Goal: Find specific page/section: Find specific page/section

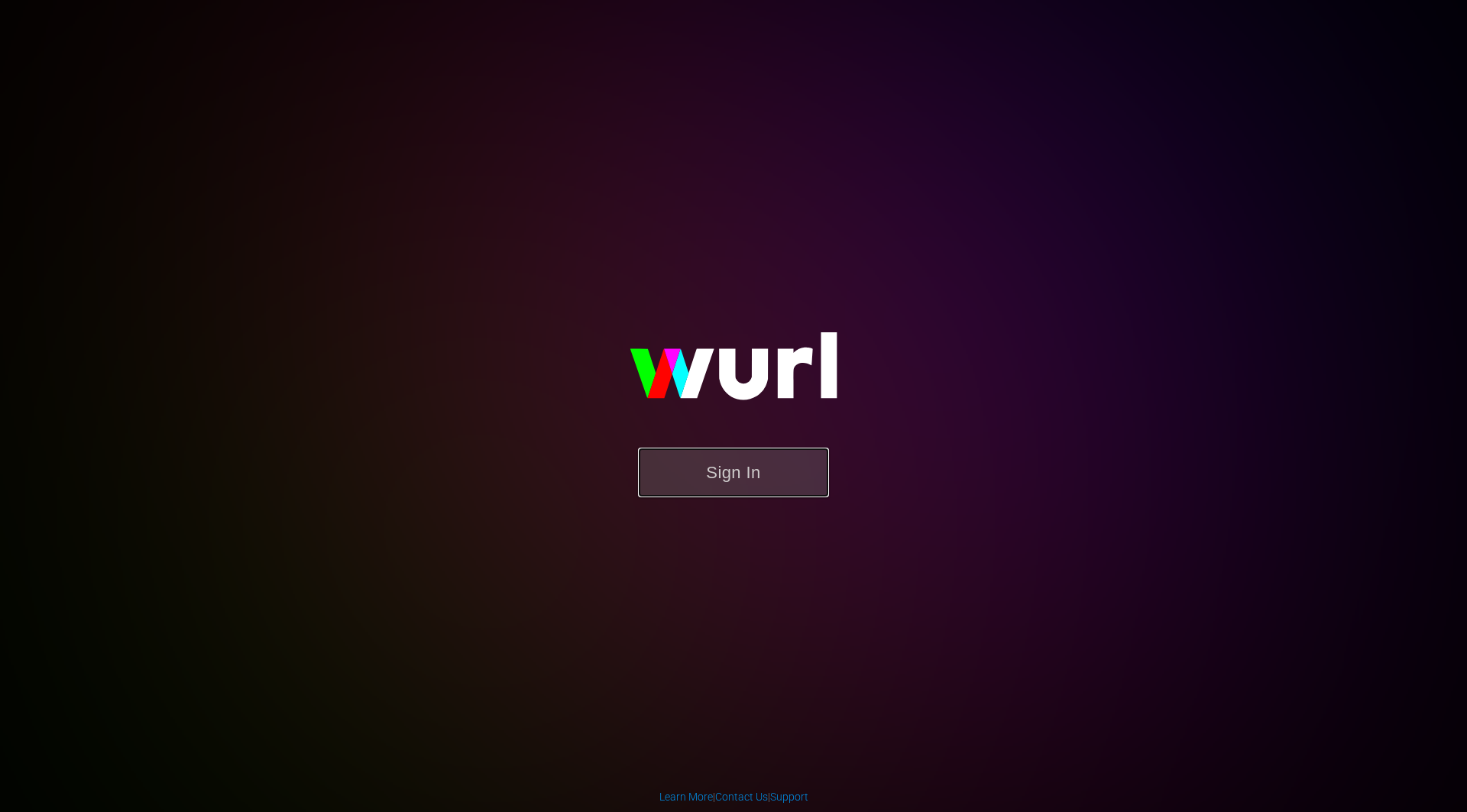
click at [776, 467] on button "Sign In" at bounding box center [733, 473] width 191 height 50
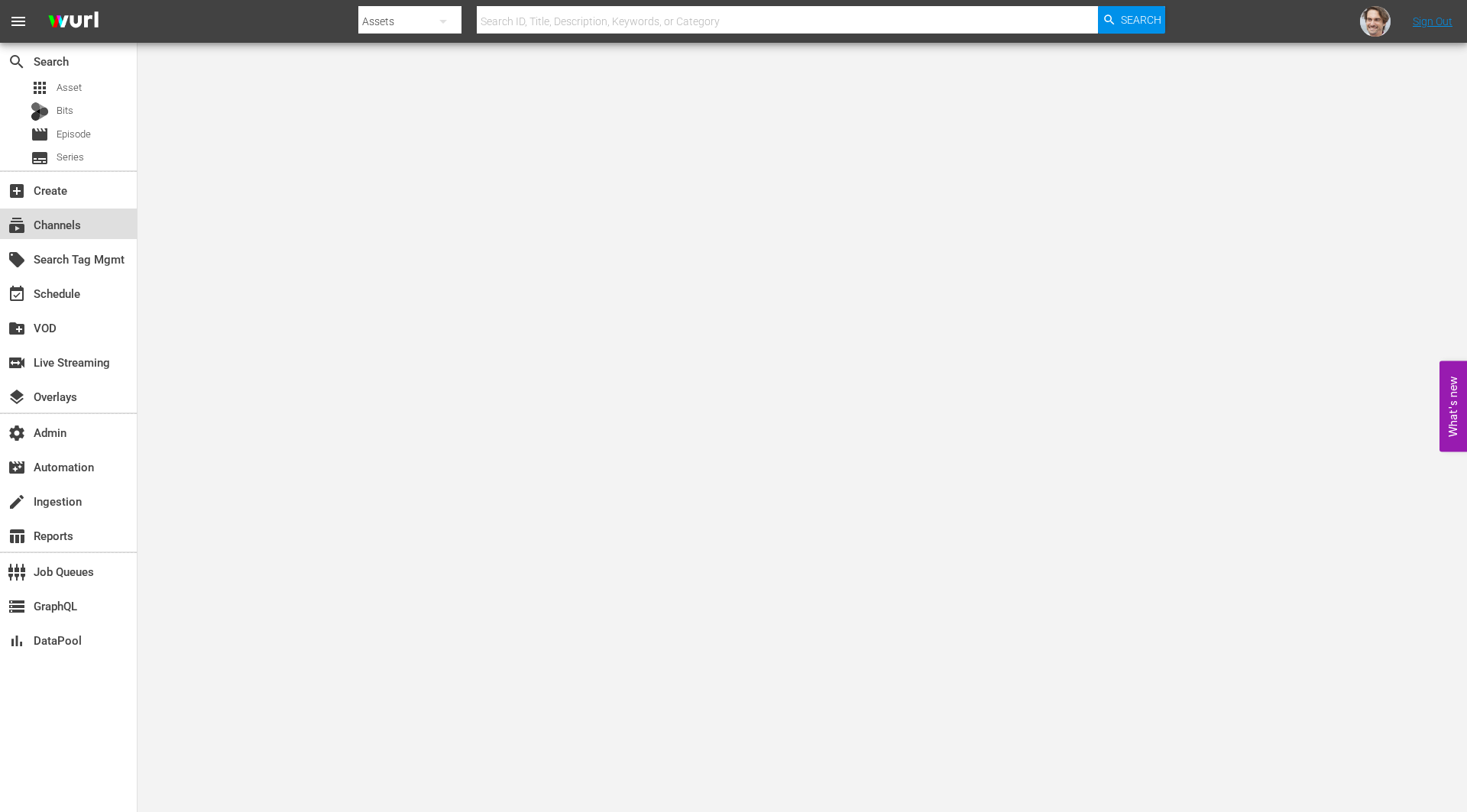
click at [41, 229] on div "subscriptions Channels" at bounding box center [43, 222] width 85 height 13
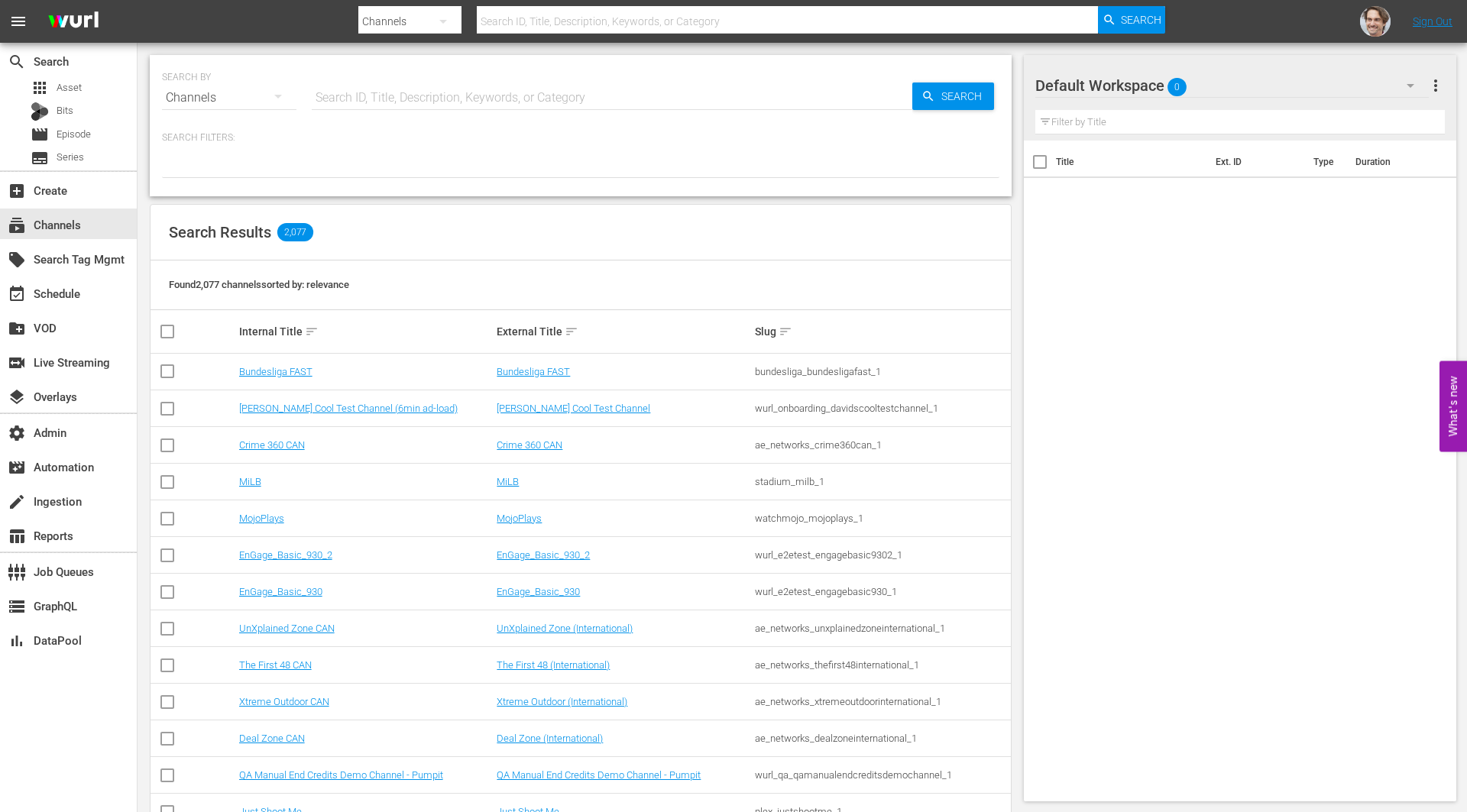
click at [419, 102] on input "text" at bounding box center [612, 97] width 601 height 36
paste input "bloomberg_quicktake_3"
type input "bloomberg_quicktake_3"
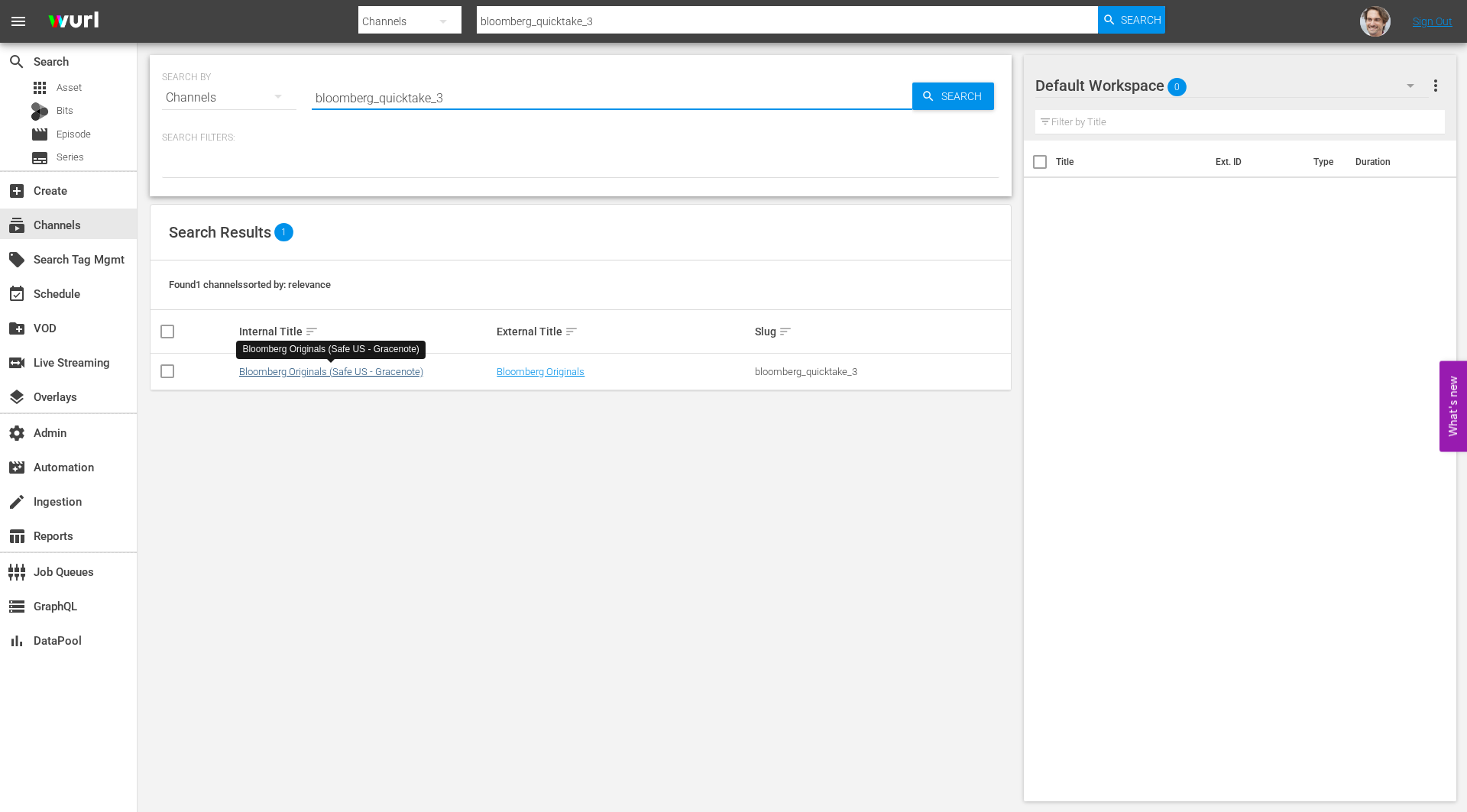
type input "bloomberg_quicktake_3"
click at [391, 370] on link "Bloomberg Originals (Safe US - Gracenote)" at bounding box center [331, 371] width 184 height 12
